Goal: Transaction & Acquisition: Subscribe to service/newsletter

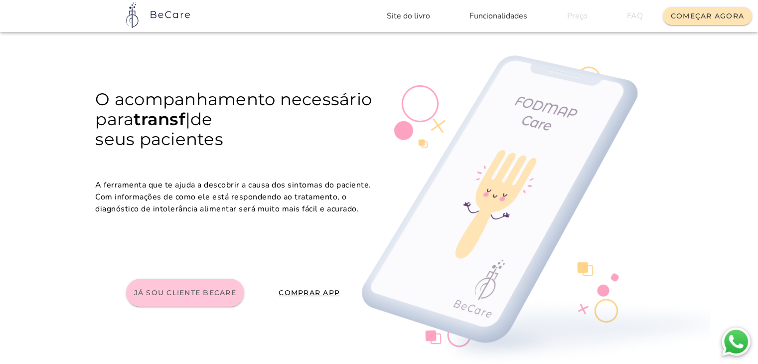
scroll to position [20, 0]
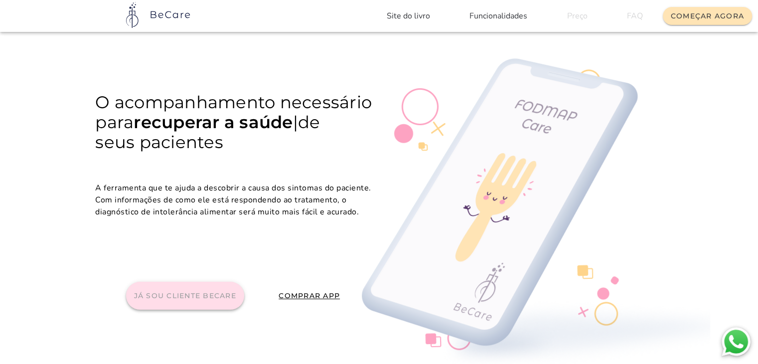
click at [0, 0] on slot "Já sou cliente BeCare" at bounding box center [0, 0] width 0 height 0
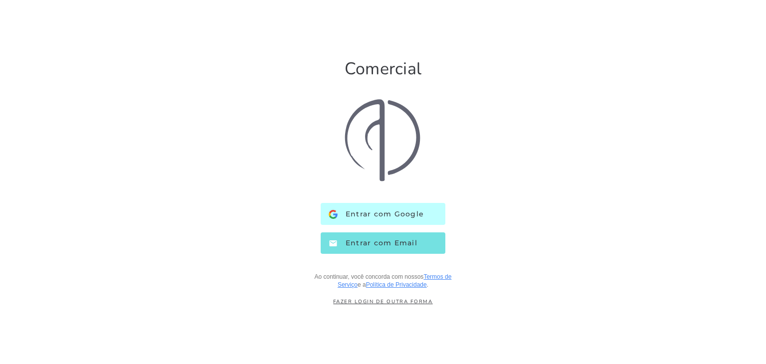
click at [389, 222] on button "Entrar com Google Google" at bounding box center [383, 213] width 125 height 21
